Goal: Use online tool/utility: Utilize a website feature to perform a specific function

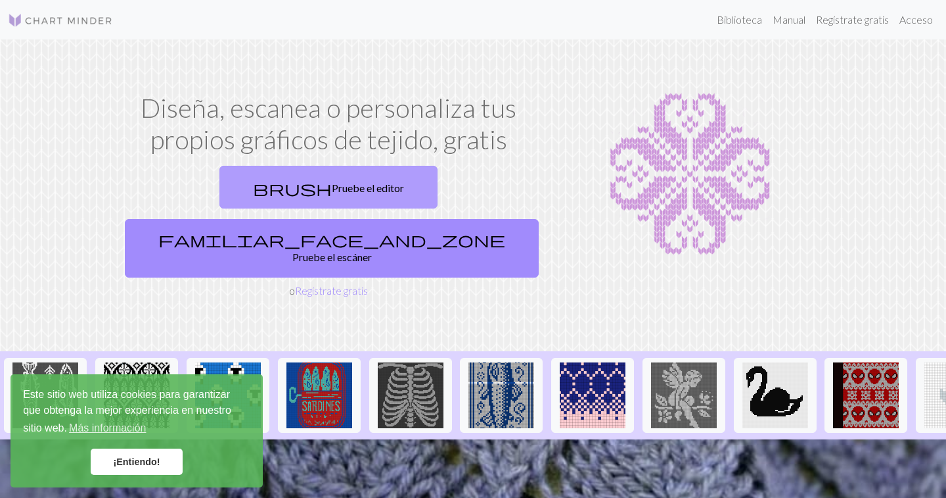
click at [332, 189] on font "Pruebe el editor" at bounding box center [368, 187] width 72 height 12
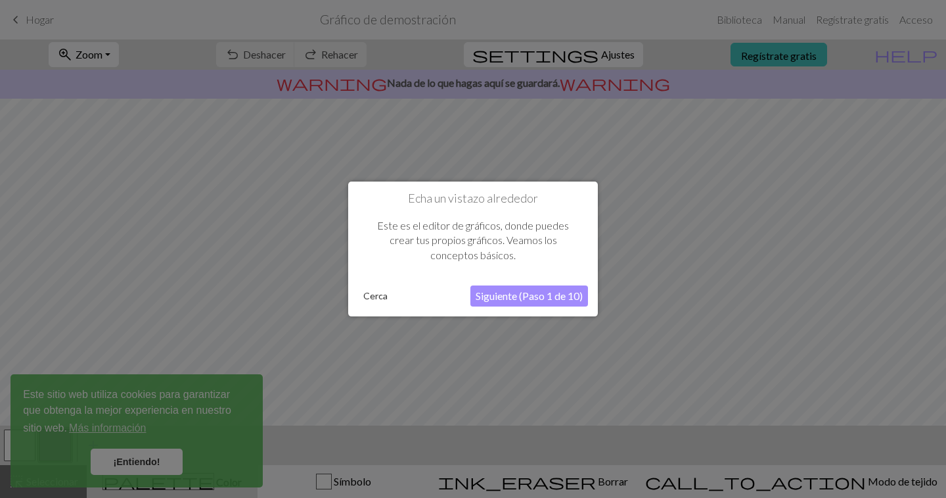
click at [507, 295] on font "Siguiente (Paso 1 de 10)" at bounding box center [529, 295] width 107 height 12
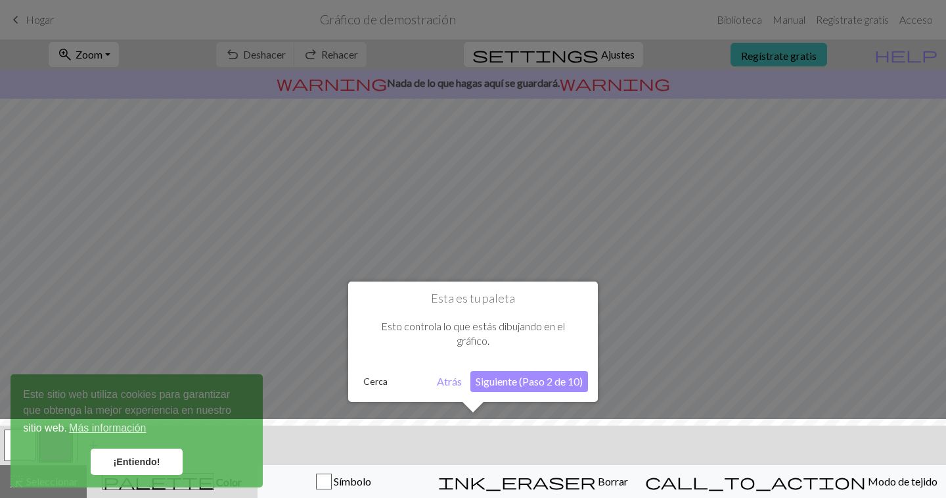
click at [521, 378] on font "Siguiente (Paso 2 de 10)" at bounding box center [529, 381] width 107 height 12
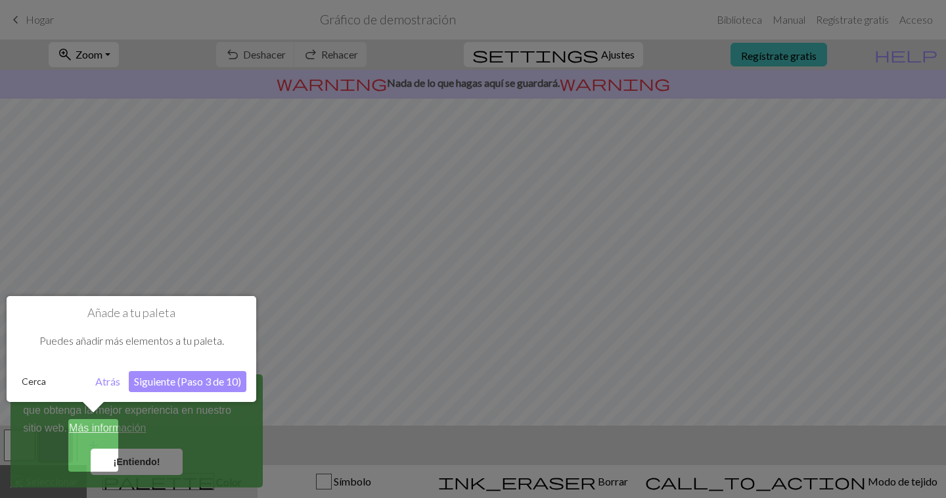
click at [194, 381] on font "Siguiente (Paso 3 de 10)" at bounding box center [187, 381] width 107 height 12
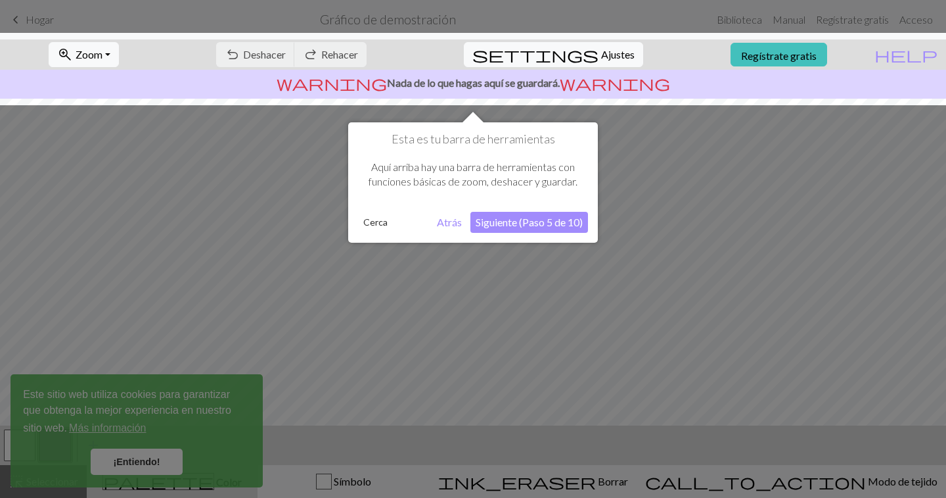
click at [515, 219] on font "Siguiente (Paso 5 de 10)" at bounding box center [529, 222] width 107 height 12
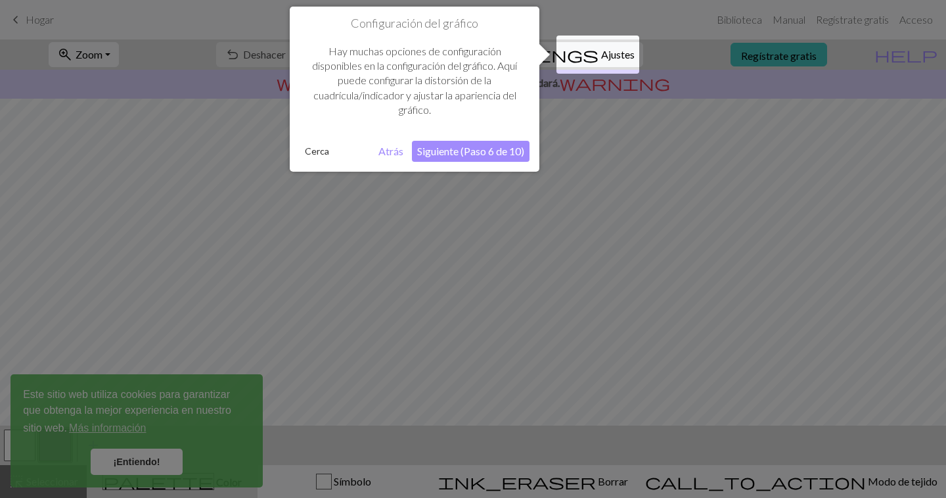
click at [454, 148] on font "Siguiente (Paso 6 de 10)" at bounding box center [470, 151] width 107 height 12
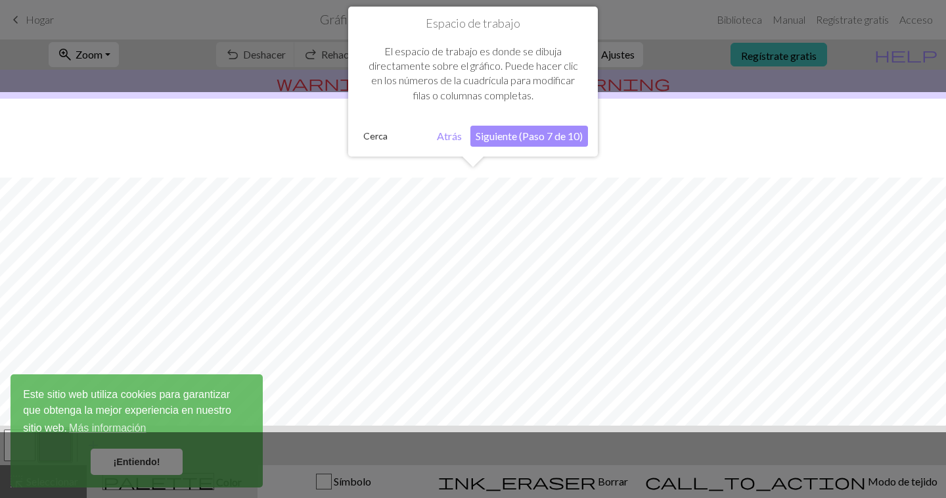
scroll to position [79, 0]
click at [528, 132] on font "Siguiente (Paso 7 de 10)" at bounding box center [529, 135] width 107 height 12
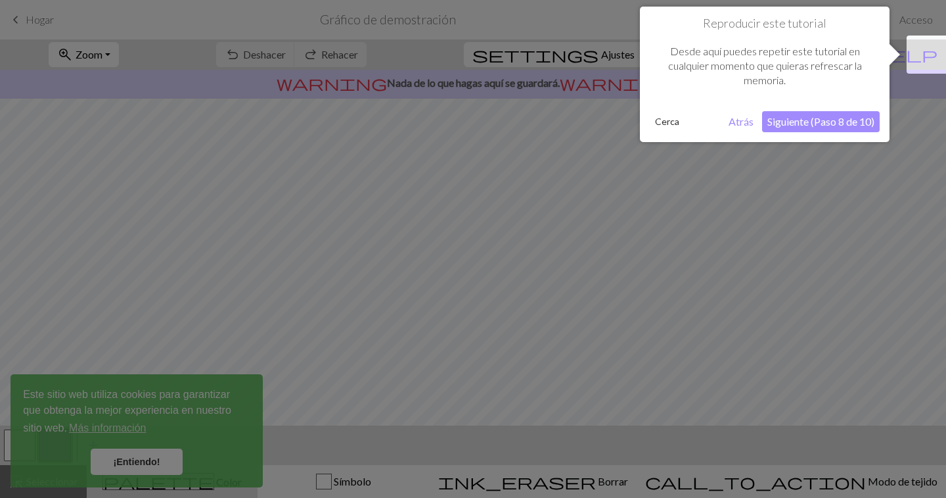
click at [822, 118] on font "Siguiente (Paso 8 de 10)" at bounding box center [821, 121] width 107 height 12
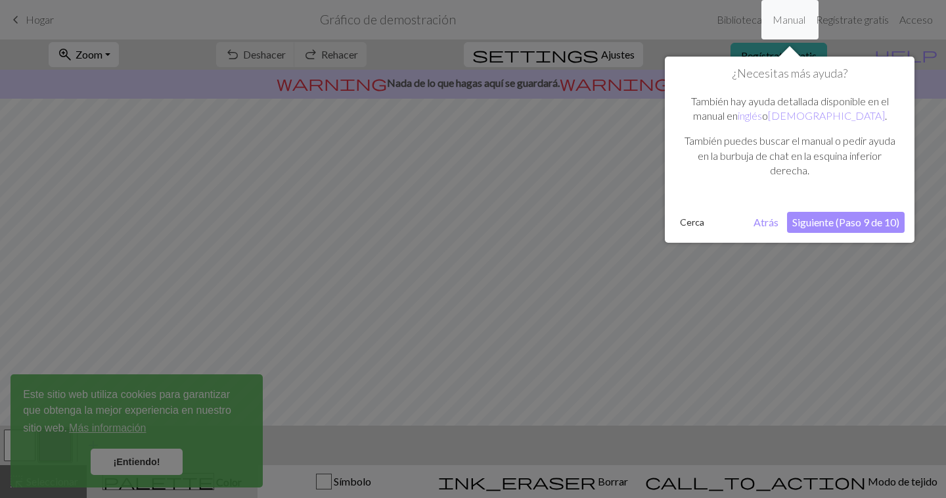
click at [833, 227] on font "Siguiente (Paso 9 de 10)" at bounding box center [846, 222] width 107 height 12
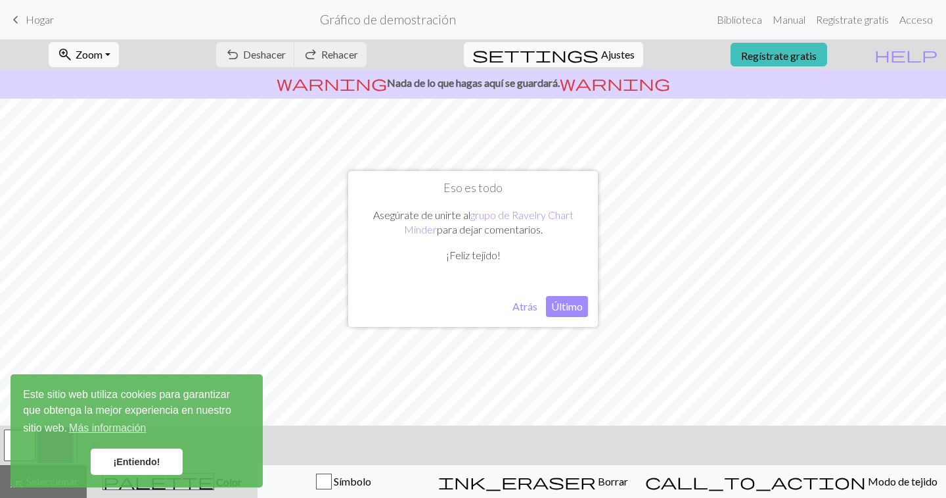
click at [557, 307] on font "Último" at bounding box center [567, 306] width 32 height 12
click at [145, 459] on font "¡Entiendo!" at bounding box center [136, 461] width 47 height 11
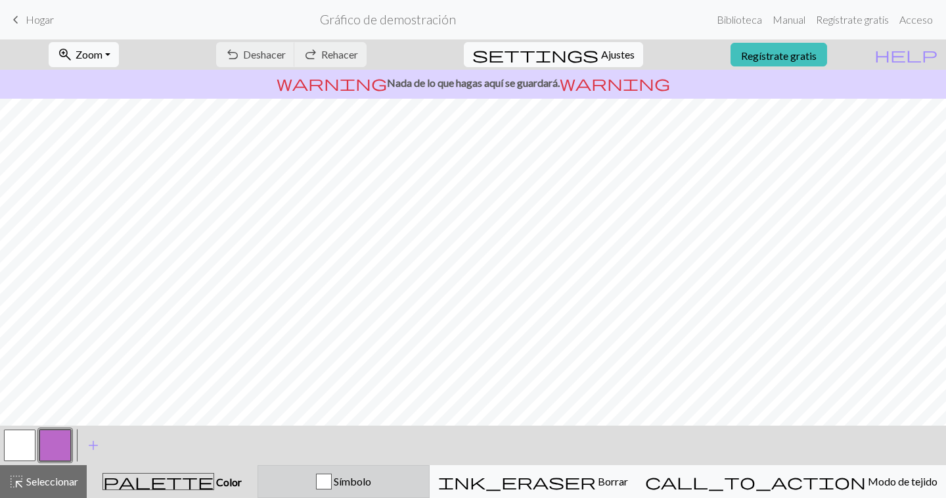
click at [371, 480] on font "Símbolo" at bounding box center [352, 481] width 37 height 12
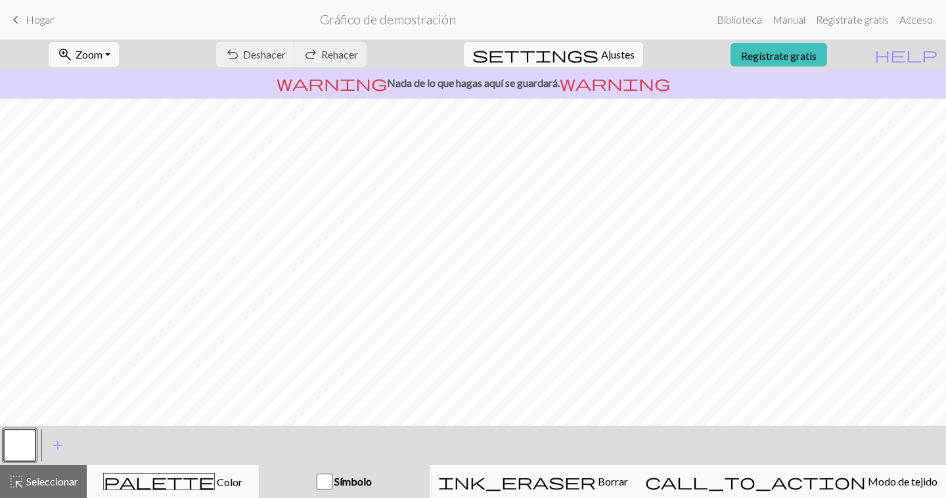
click at [333, 481] on div "button" at bounding box center [325, 481] width 16 height 16
click at [607, 52] on font "Ajustes" at bounding box center [618, 54] width 34 height 12
select select "aran"
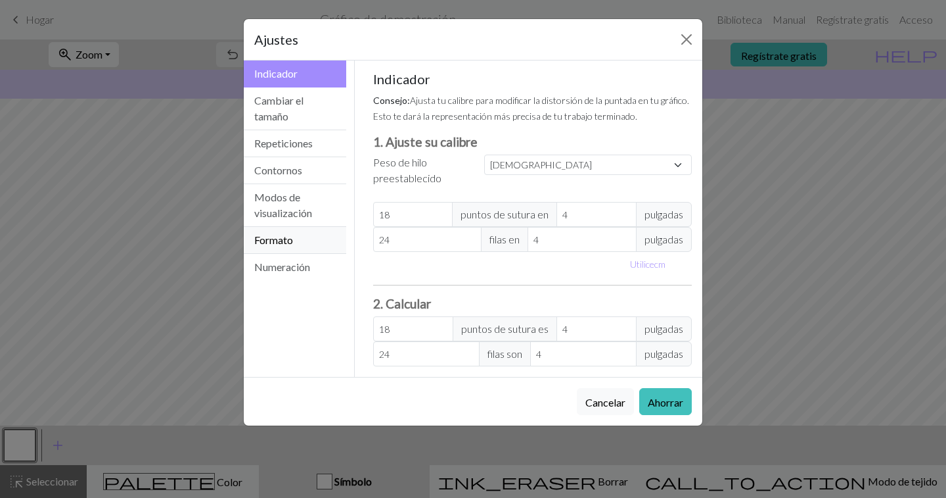
click at [283, 241] on font "Formato" at bounding box center [273, 239] width 39 height 12
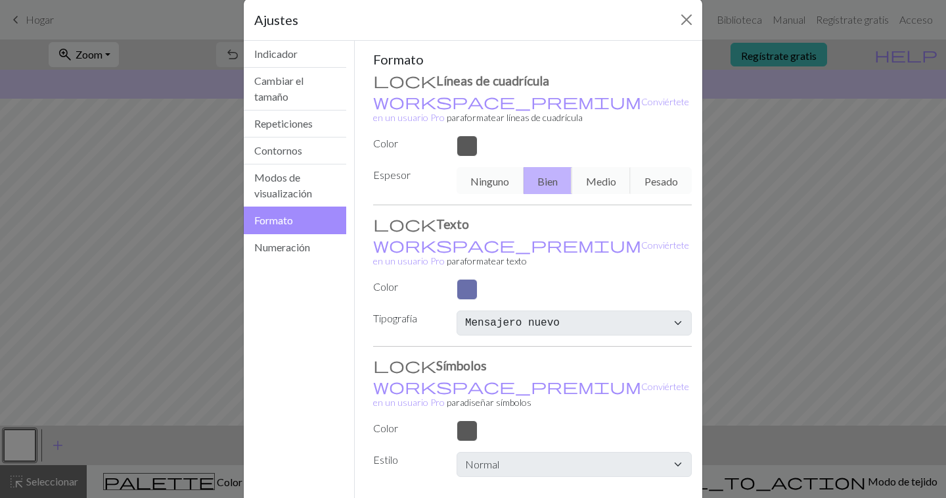
scroll to position [0, 0]
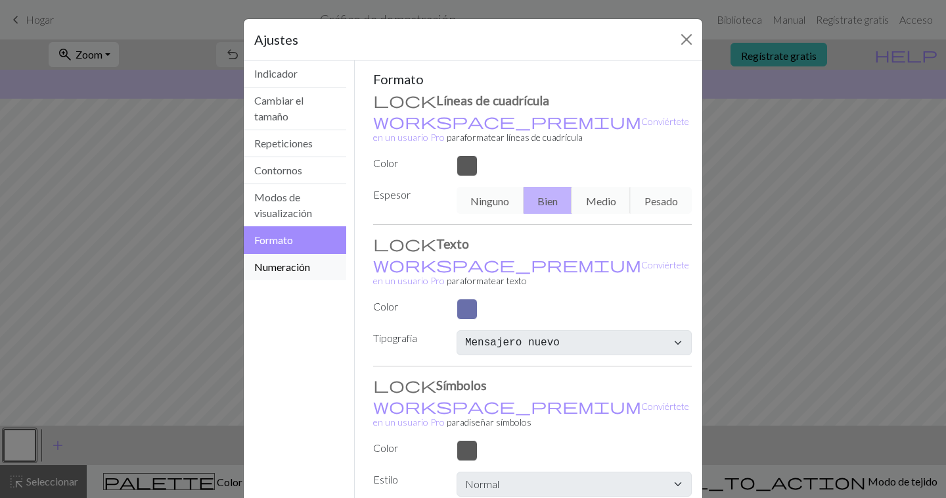
click at [279, 270] on font "Numeración" at bounding box center [282, 266] width 56 height 12
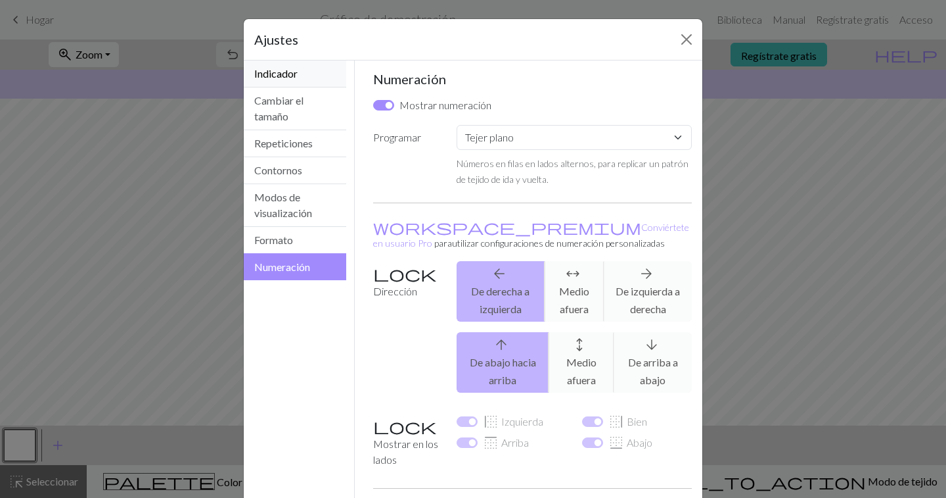
click at [281, 73] on font "Indicador" at bounding box center [275, 73] width 43 height 12
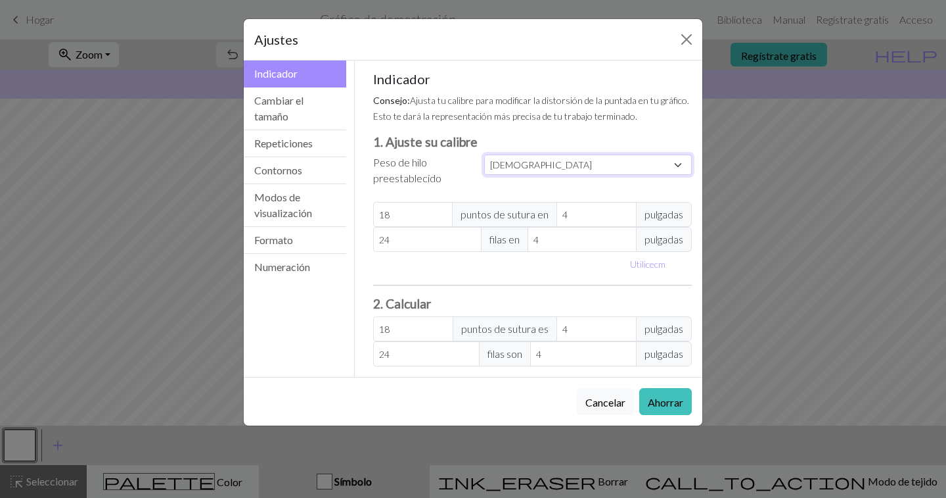
click at [686, 162] on select "Costumbre Cuadrado Cordón Digitación ligera Digitación Deporte Doble punto Esta…" at bounding box center [588, 164] width 208 height 20
click at [683, 164] on select "Costumbre Cuadrado Cordón Digitación ligera Digitación Deporte Doble punto Esta…" at bounding box center [588, 164] width 208 height 20
click at [684, 37] on button "Cerca" at bounding box center [686, 39] width 21 height 21
